Goal: Information Seeking & Learning: Find specific fact

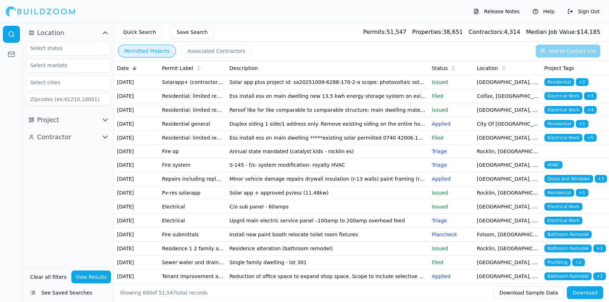
scroll to position [13322, 0]
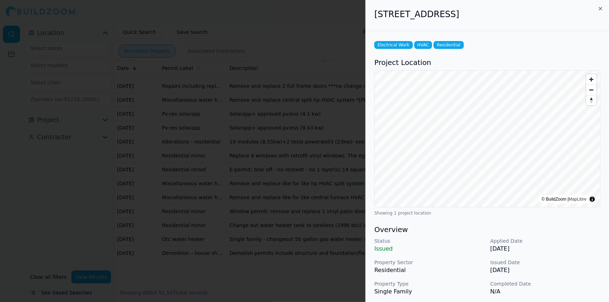
click at [297, 87] on div at bounding box center [304, 151] width 609 height 302
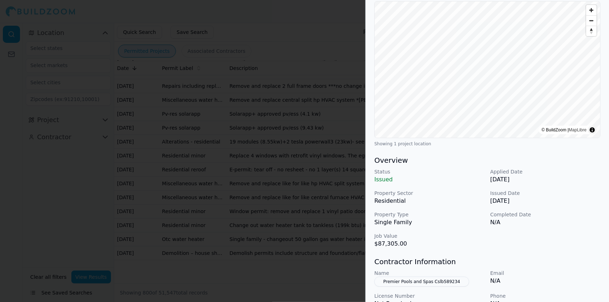
scroll to position [0, 0]
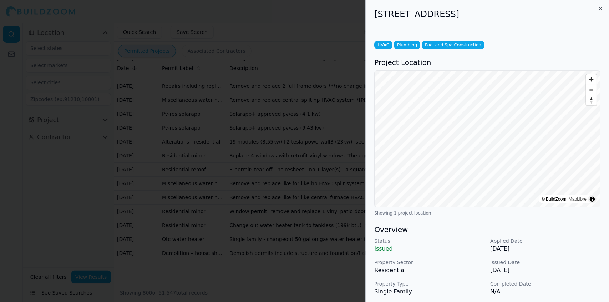
click at [273, 98] on div at bounding box center [304, 151] width 609 height 302
